Goal: Information Seeking & Learning: Understand process/instructions

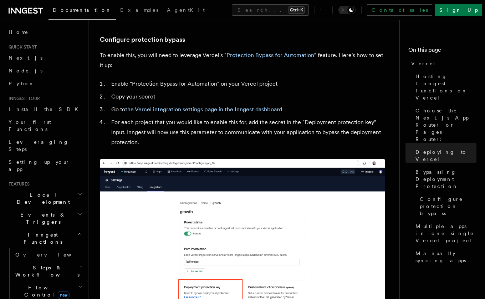
scroll to position [642, 0]
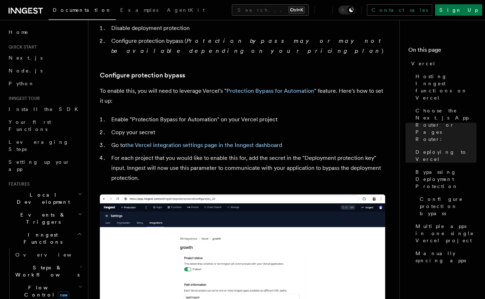
click at [32, 191] on span "Local Development" at bounding box center [42, 198] width 72 height 14
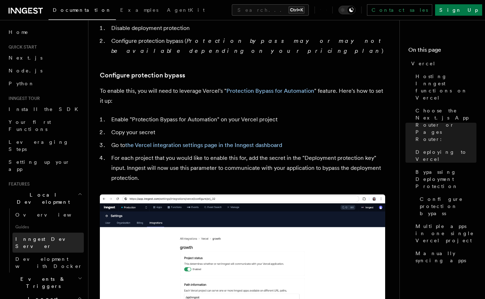
click at [32, 236] on span "Inngest Dev Server" at bounding box center [45, 242] width 61 height 13
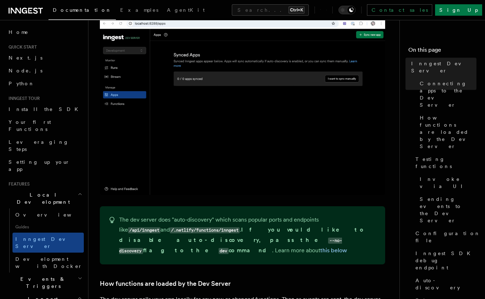
scroll to position [428, 0]
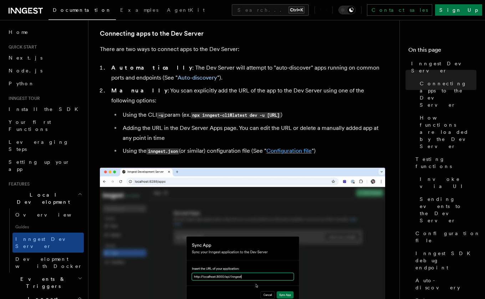
click at [298, 147] on link "Configuration file" at bounding box center [289, 150] width 45 height 7
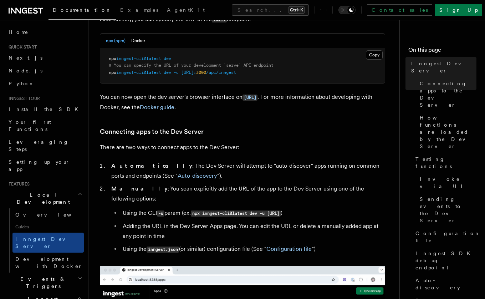
scroll to position [294, 0]
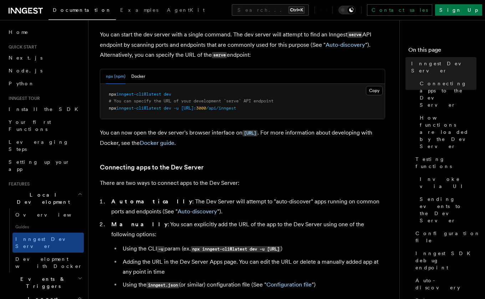
click at [110, 93] on span "npx" at bounding box center [112, 94] width 7 height 5
drag, startPoint x: 110, startPoint y: 93, endPoint x: 175, endPoint y: 94, distance: 65.7
click at [171, 94] on span "npx inngest-cli@latest dev" at bounding box center [140, 94] width 62 height 5
drag, startPoint x: 277, startPoint y: 108, endPoint x: 108, endPoint y: 108, distance: 169.1
click at [108, 108] on pre "npx inngest-cli@latest dev # You can specify the URL of your development `serve…" at bounding box center [242, 101] width 285 height 35
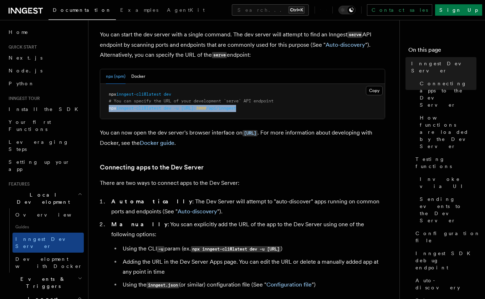
copy span "npx inngest-cli@latest dev -u [URL]: 3000 /api/inngest"
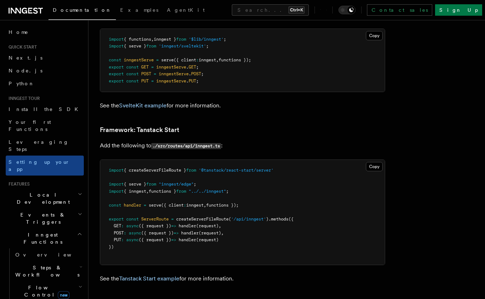
scroll to position [5947, 0]
